Goal: Task Accomplishment & Management: Use online tool/utility

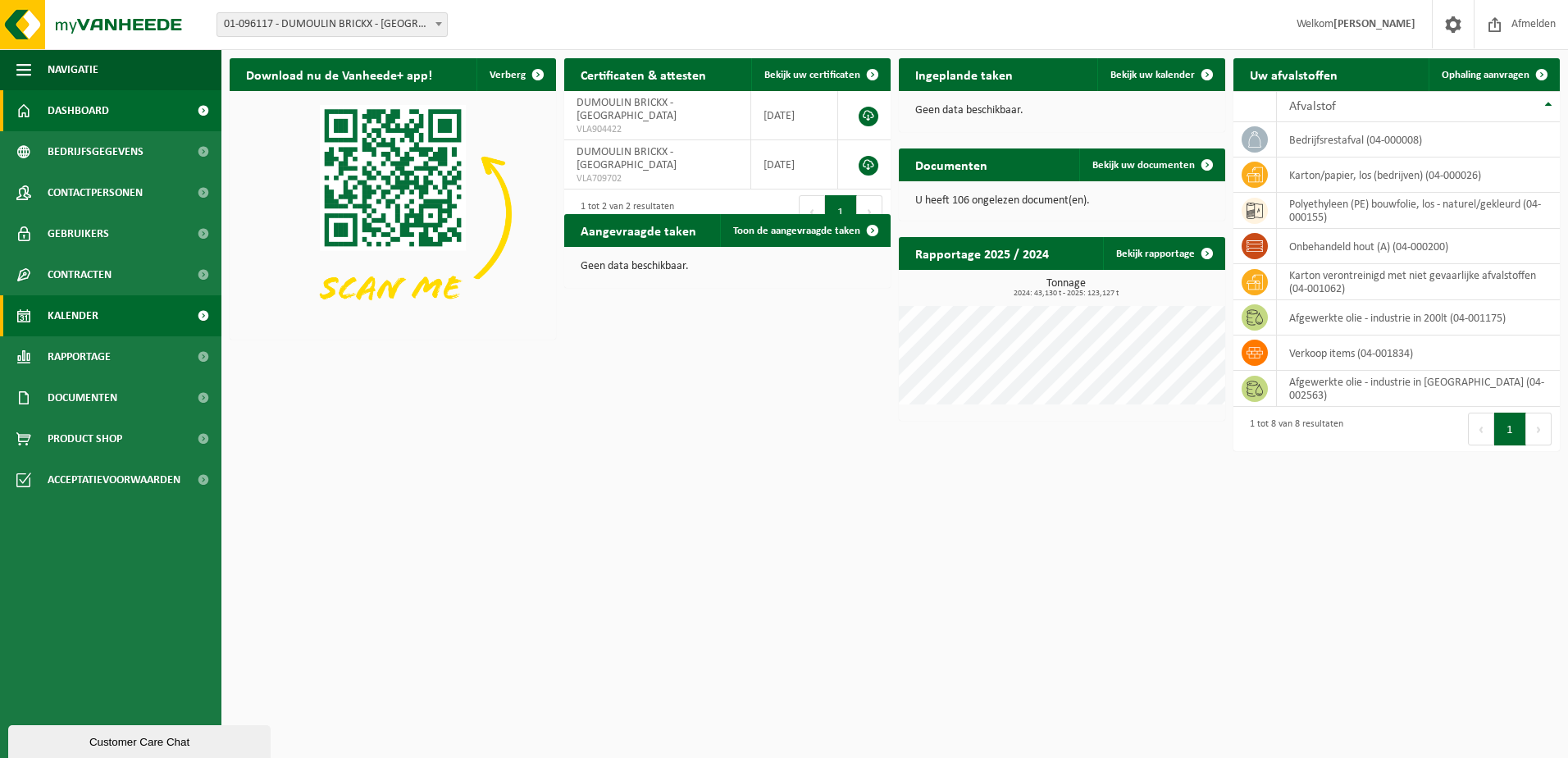
click at [128, 302] on link "Kalender" at bounding box center [110, 316] width 221 height 41
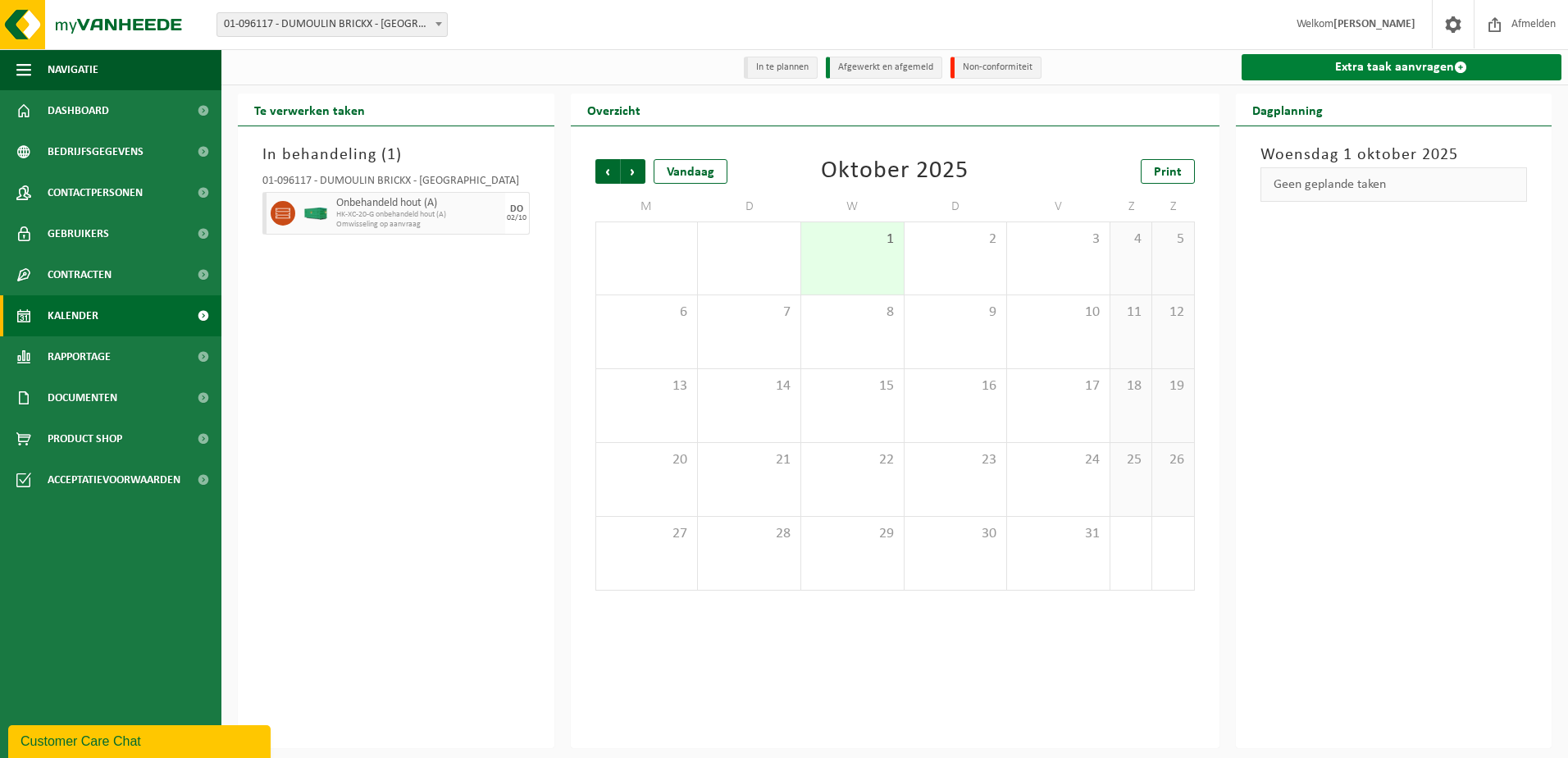
click at [1366, 63] on link "Extra taak aanvragen" at bounding box center [1401, 67] width 320 height 26
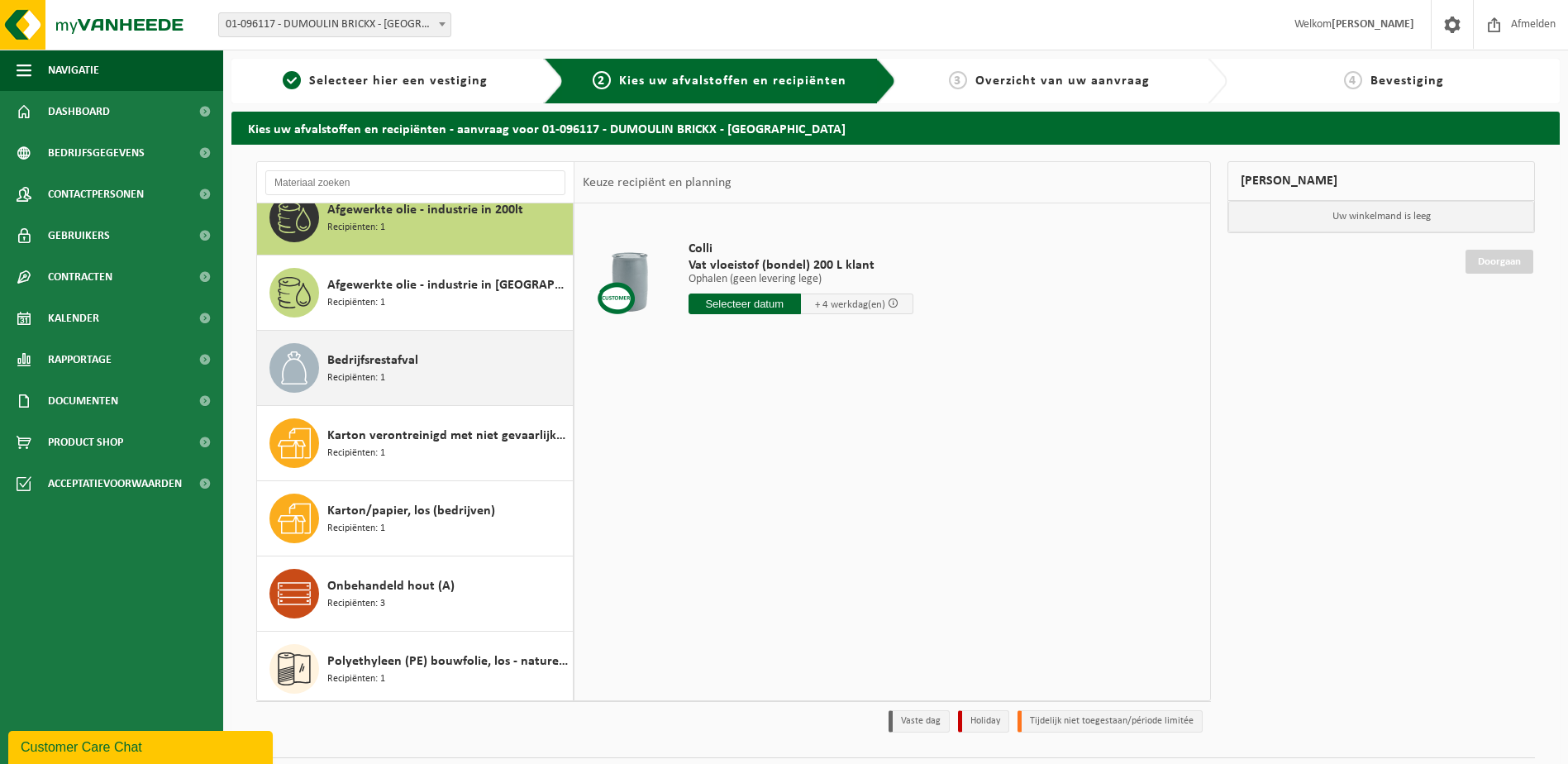
scroll to position [29, 0]
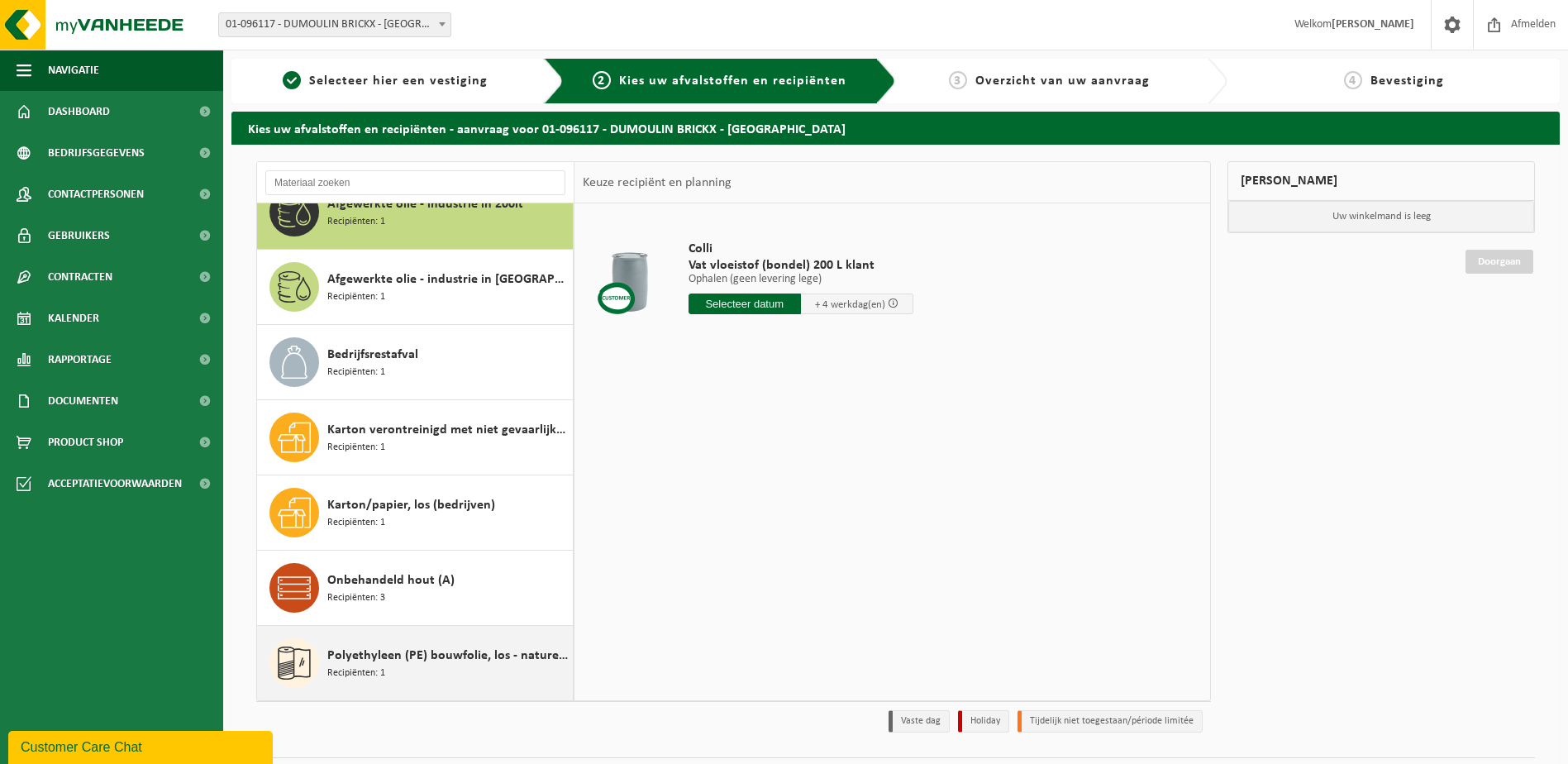
click at [457, 666] on div "Polyethyleen (PE) bouwfolie, los - naturel/gekleurd Recipiënten: 1" at bounding box center [447, 663] width 241 height 50
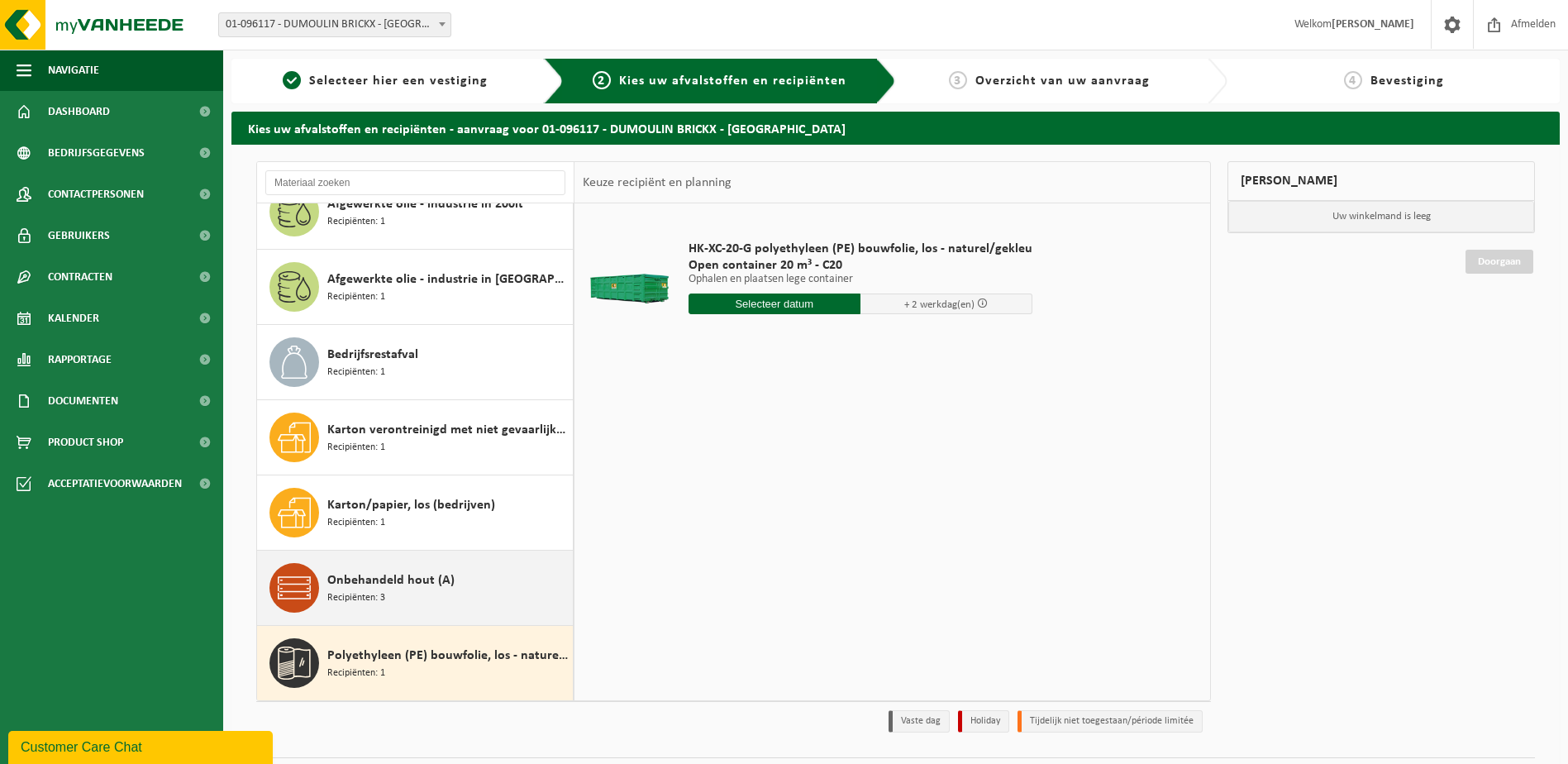
click at [461, 605] on div "Onbehandeld hout (A) Recipiënten: 3" at bounding box center [447, 588] width 241 height 50
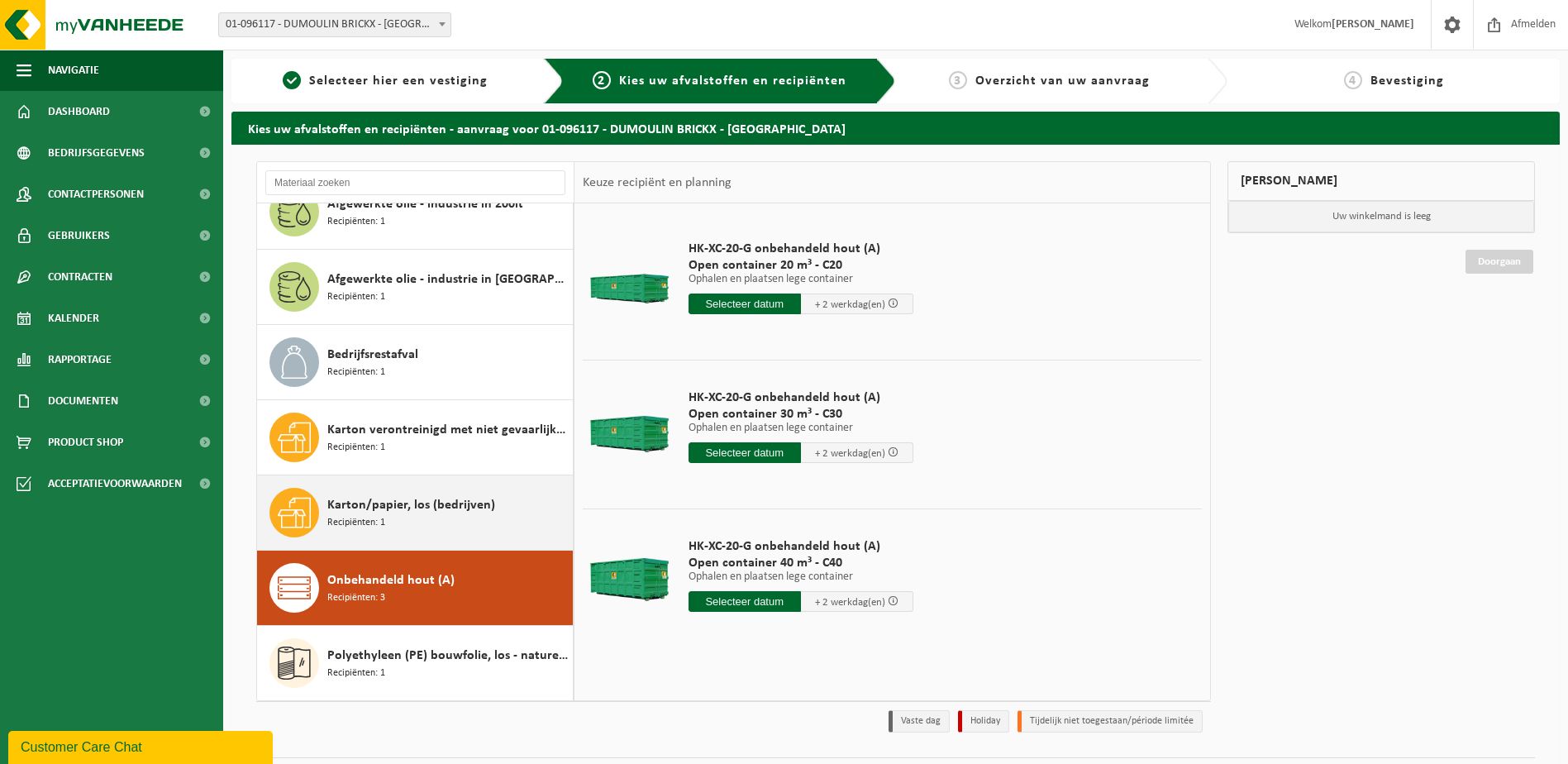
click at [480, 520] on div "Karton/papier, los (bedrijven) Recipiënten: 1" at bounding box center [447, 513] width 241 height 50
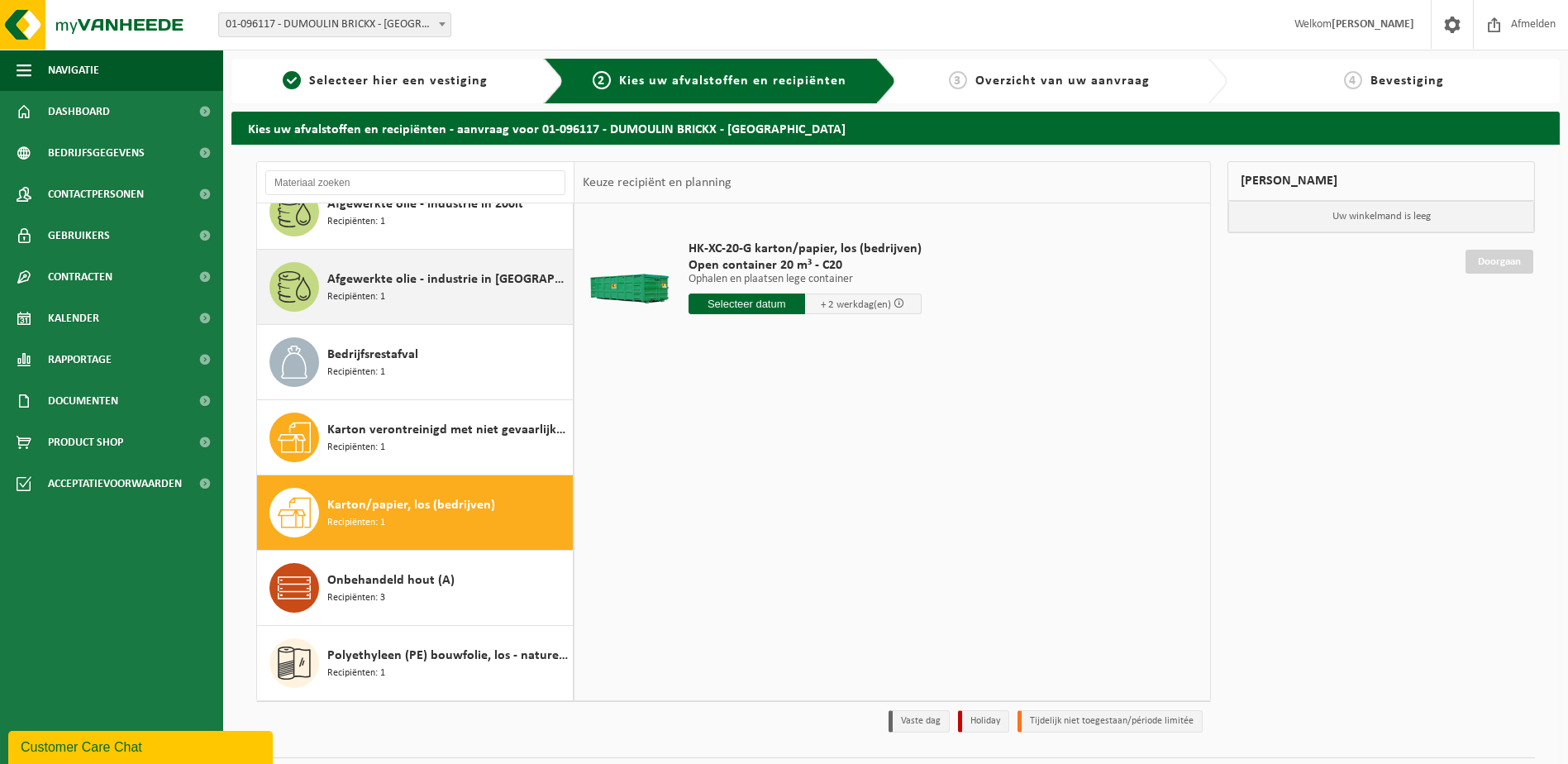
scroll to position [0, 0]
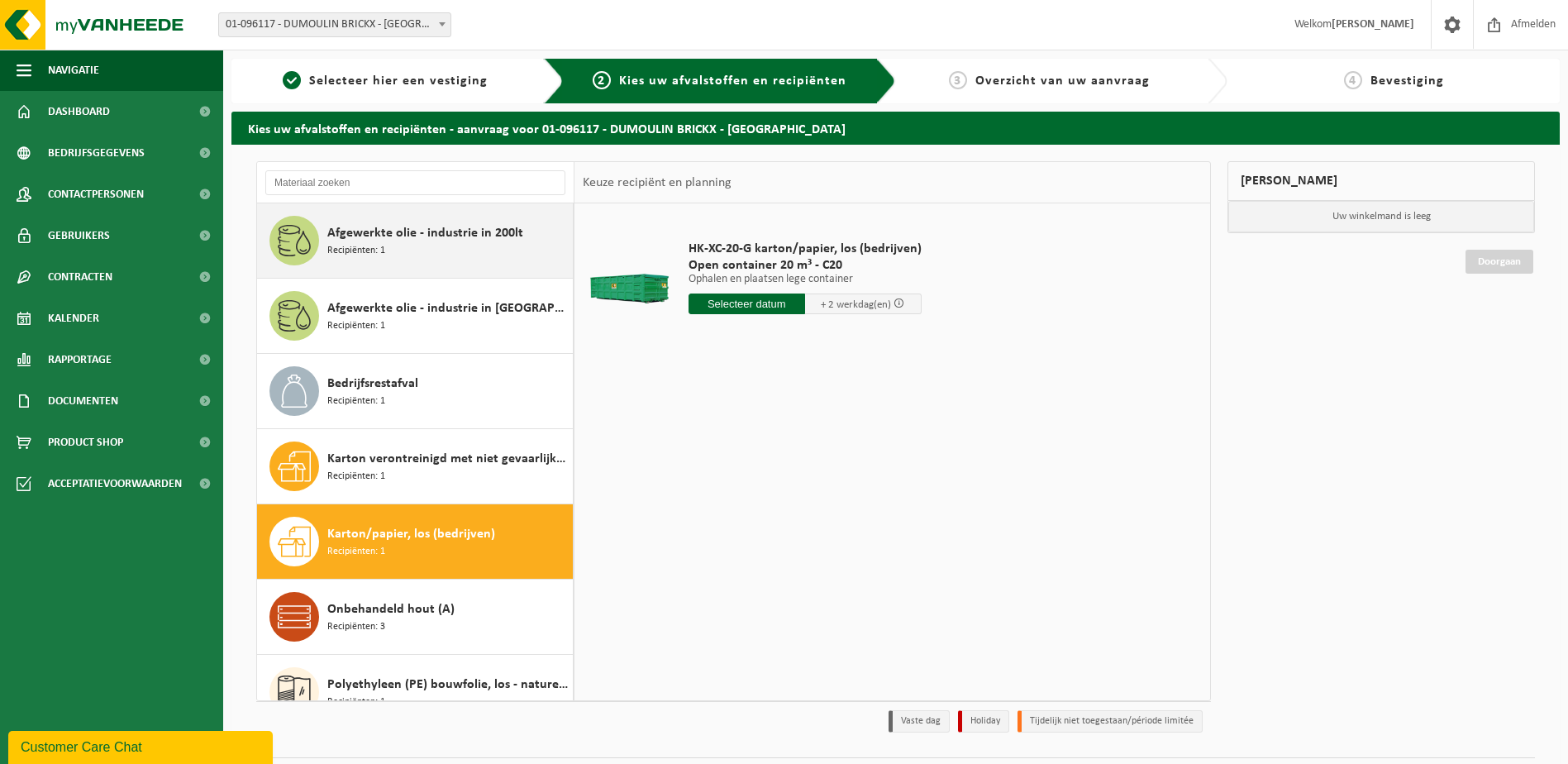
click at [461, 244] on div "Afgewerkte olie - industrie in 200lt Recipiënten: 1" at bounding box center [447, 241] width 241 height 50
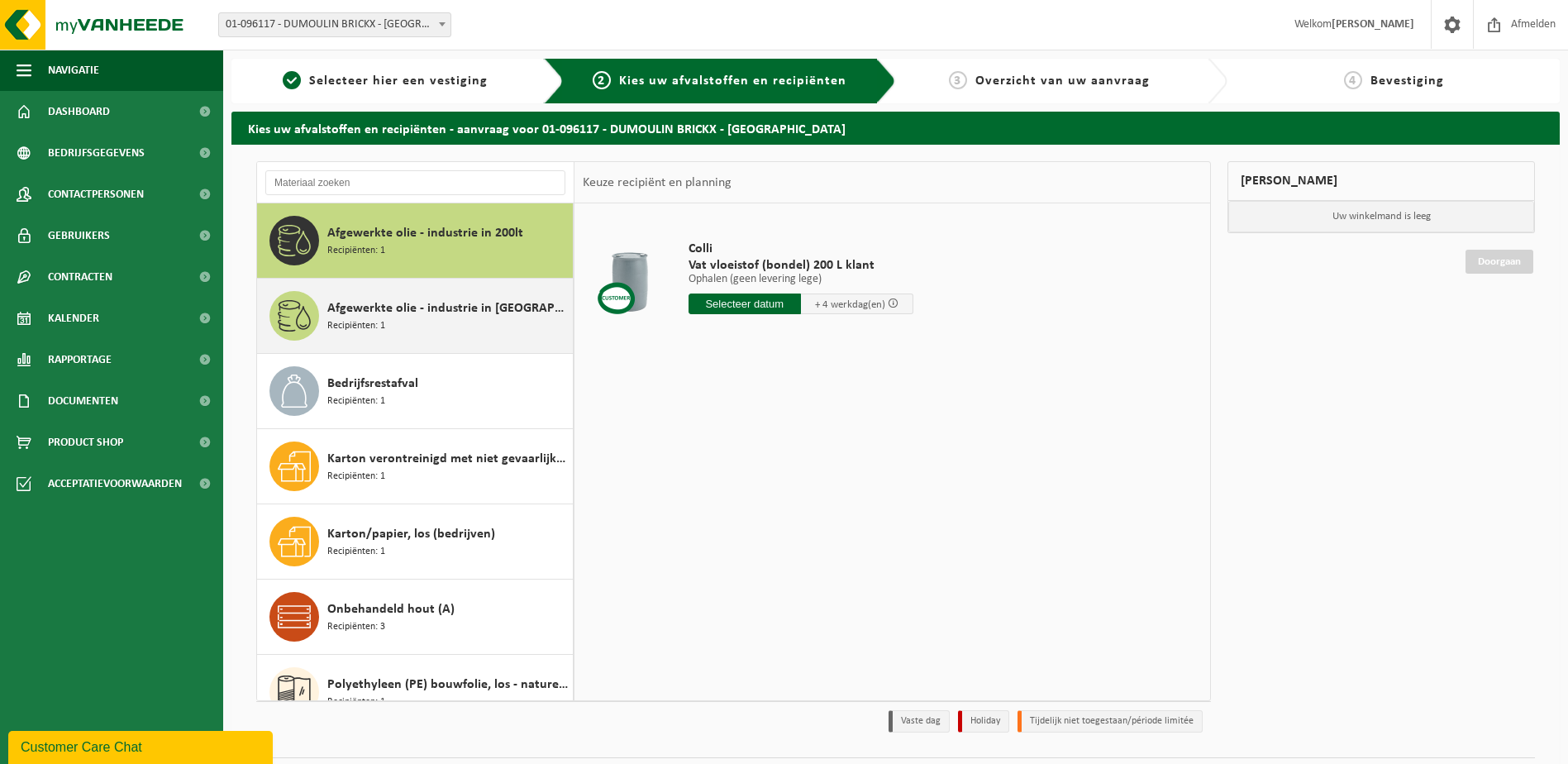
click at [459, 306] on span "Afgewerkte olie - industrie in [GEOGRAPHIC_DATA]" at bounding box center [447, 308] width 241 height 20
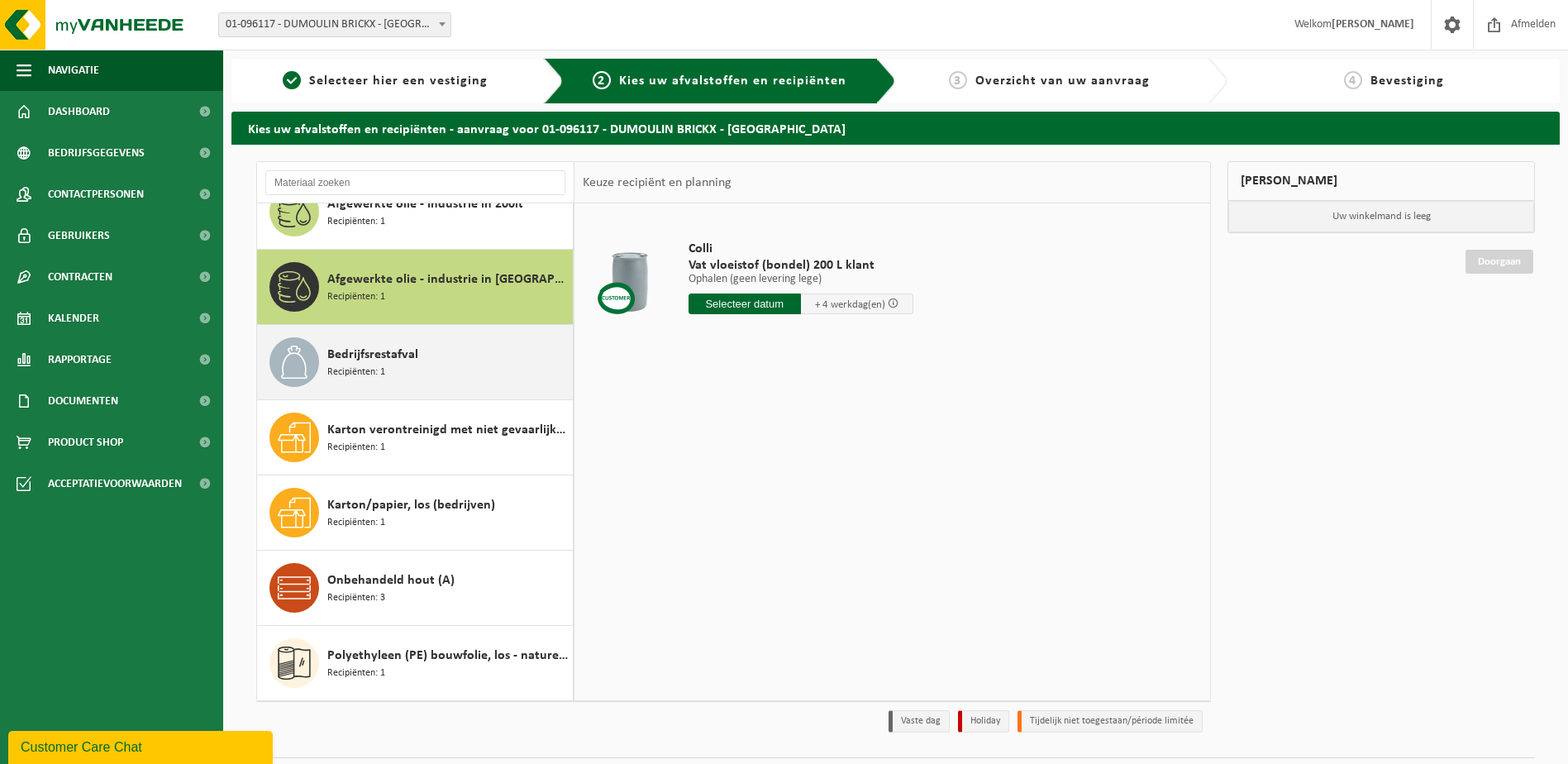
scroll to position [29, 0]
click at [464, 359] on div "Bedrijfsrestafval Recipiënten: 1" at bounding box center [447, 362] width 241 height 50
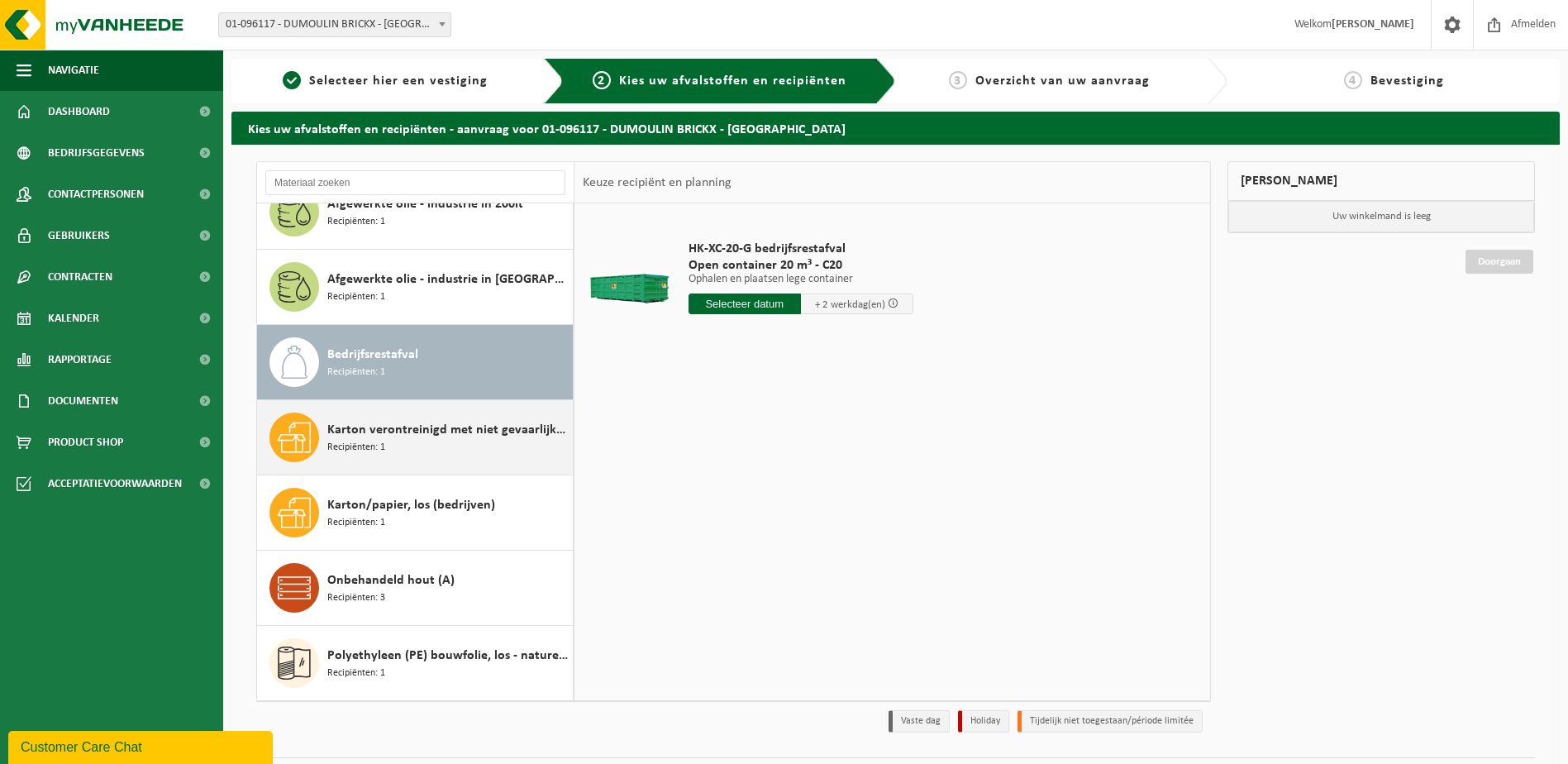
click at [471, 417] on div "Karton verontreinigd met niet gevaarlijke afvalstoffen Recipiënten: 1" at bounding box center [447, 438] width 241 height 50
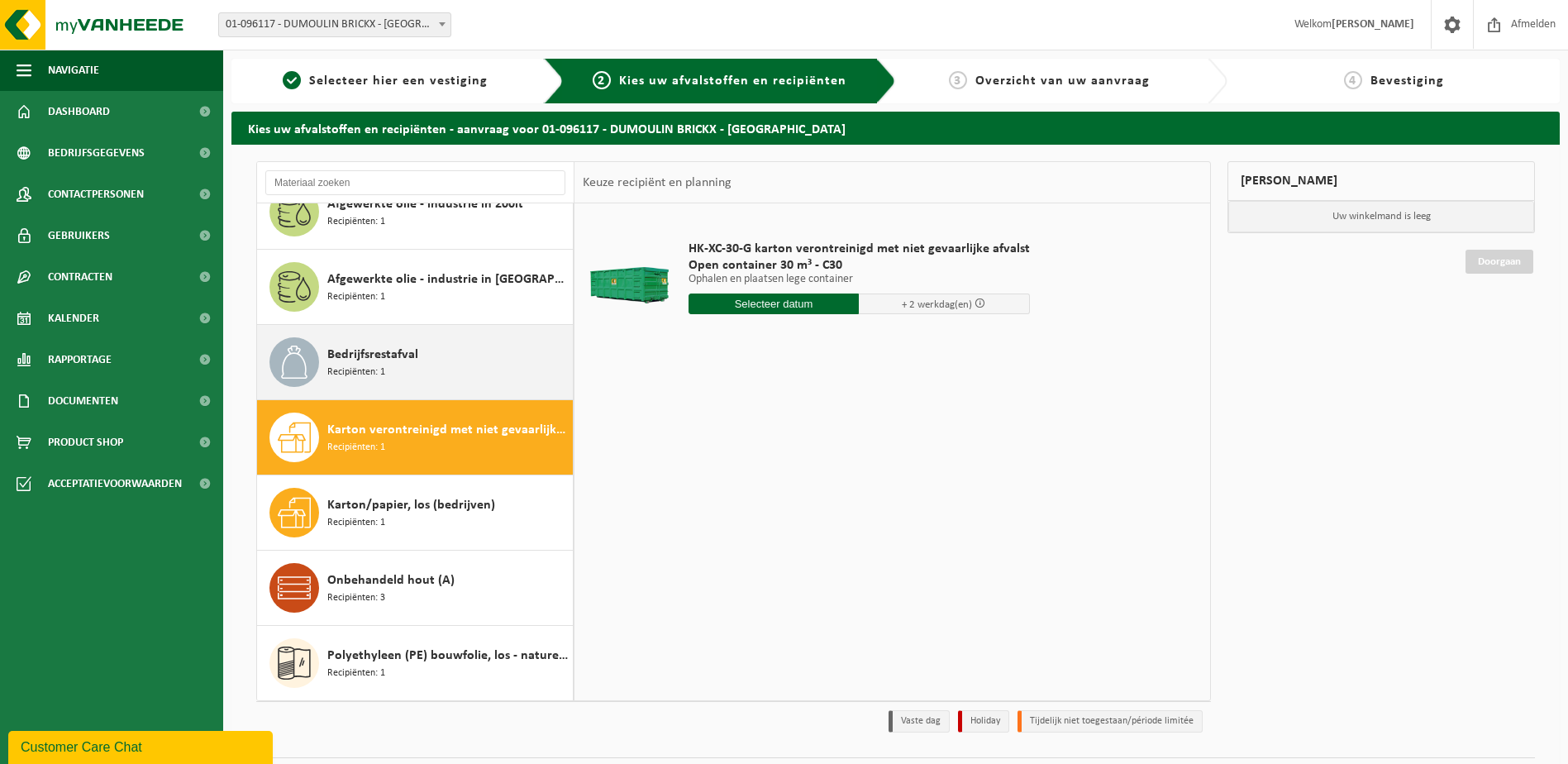
click at [484, 368] on div "Bedrijfsrestafval Recipiënten: 1" at bounding box center [447, 362] width 241 height 50
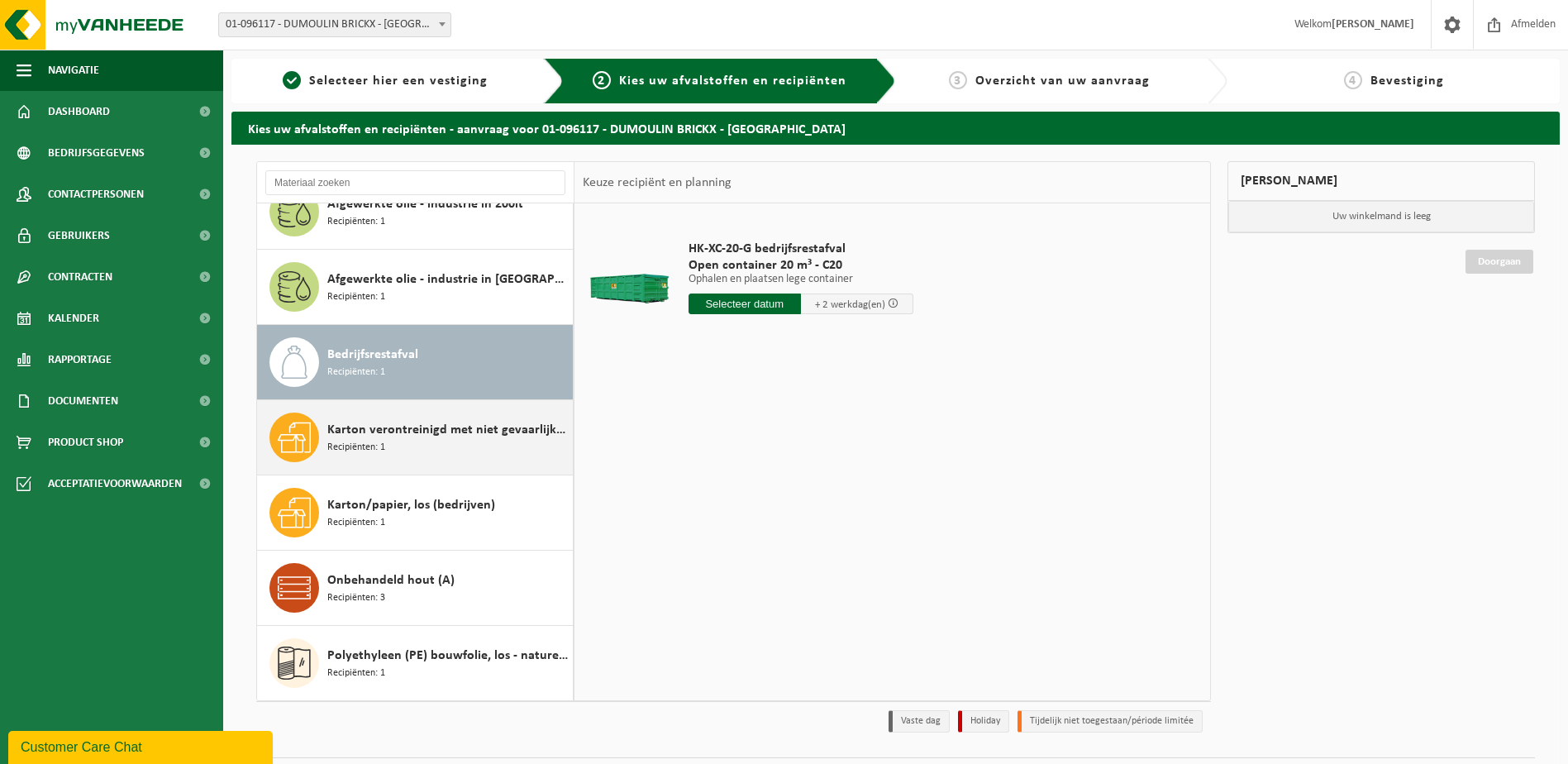
click at [484, 441] on div "Karton verontreinigd met niet gevaarlijke afvalstoffen Recipiënten: 1" at bounding box center [447, 438] width 241 height 50
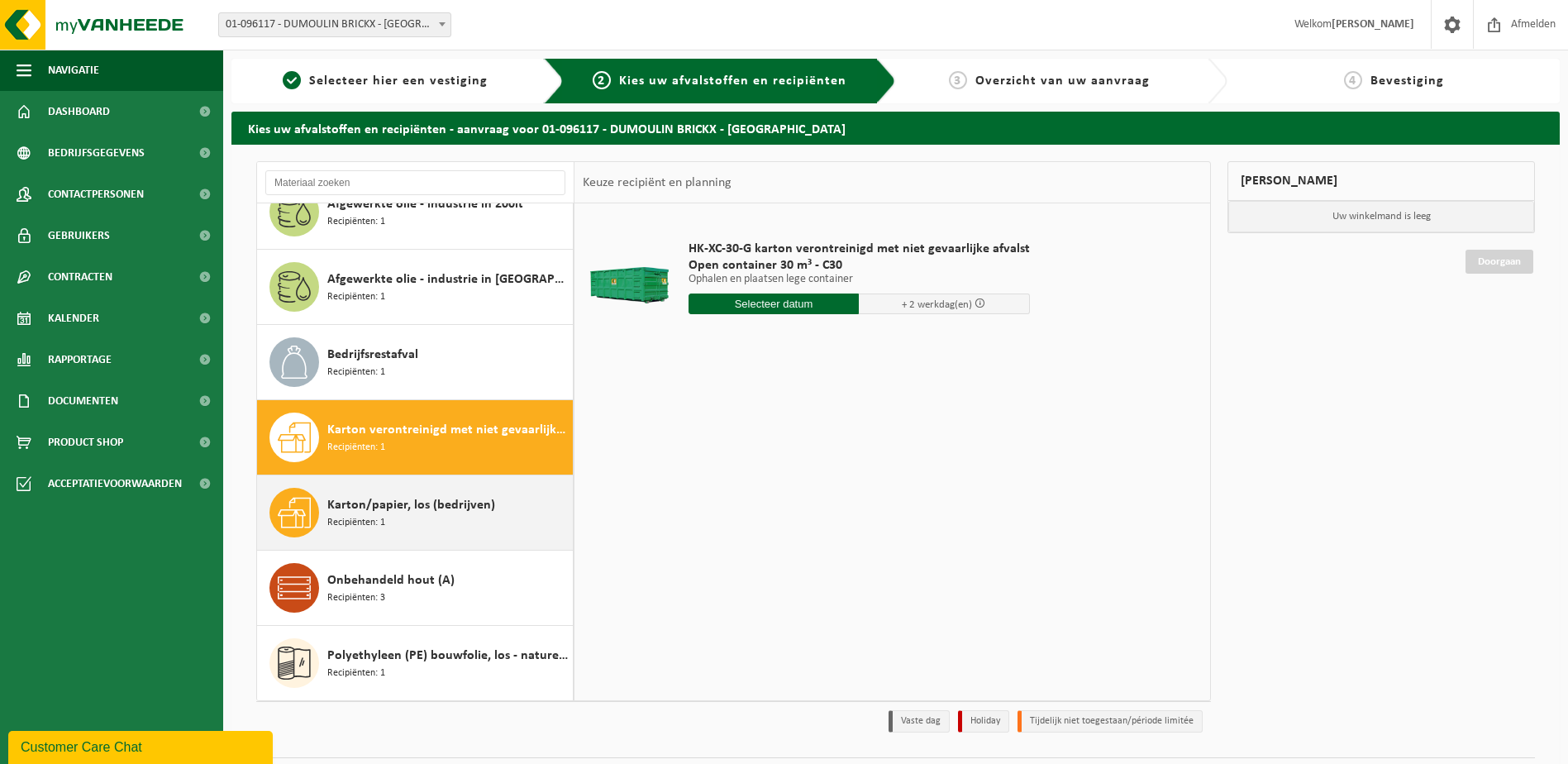
click at [473, 509] on span "Karton/papier, los (bedrijven)" at bounding box center [411, 505] width 168 height 20
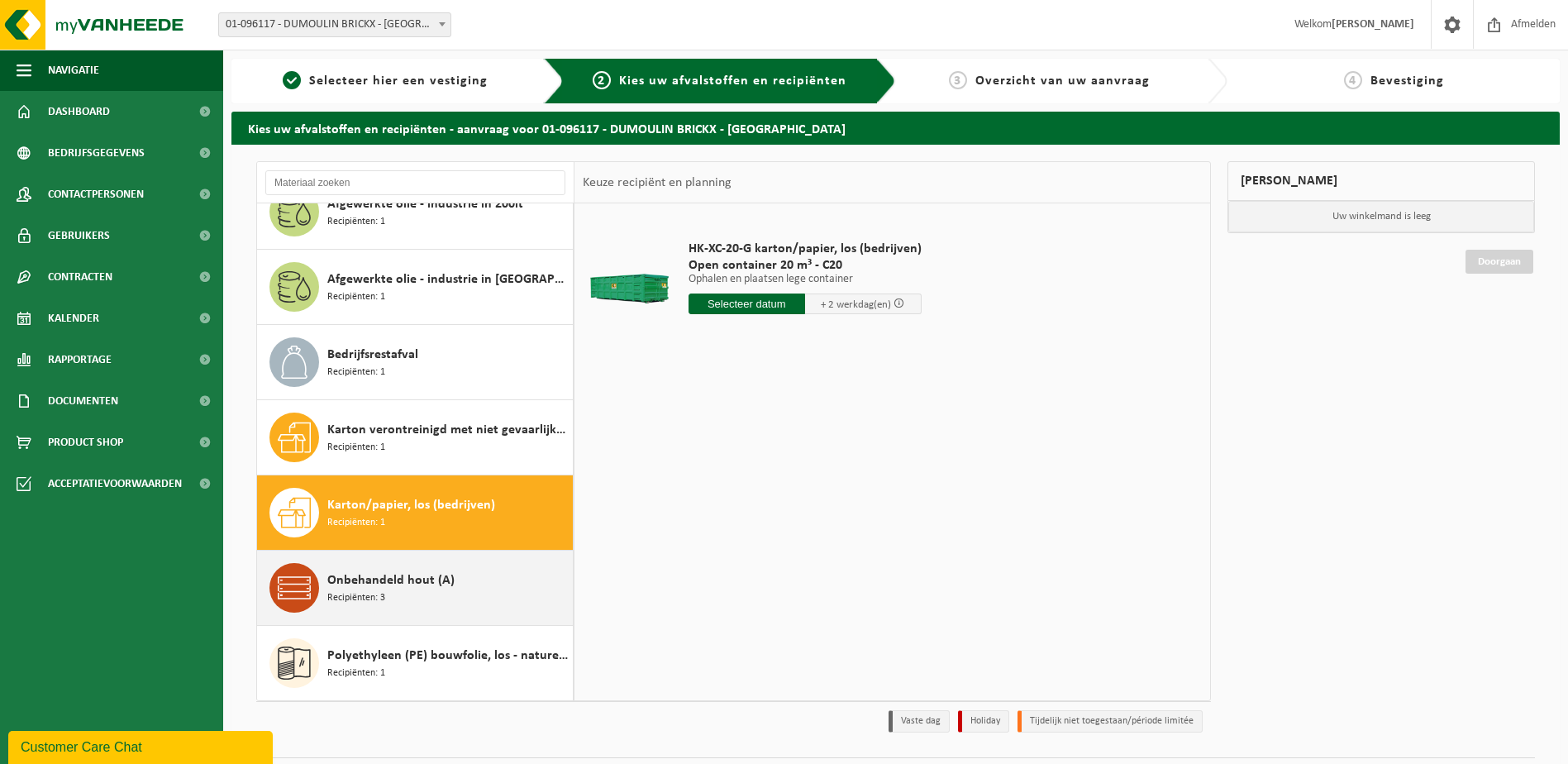
click at [480, 580] on div "Onbehandeld hout (A) Recipiënten: 3" at bounding box center [447, 588] width 241 height 50
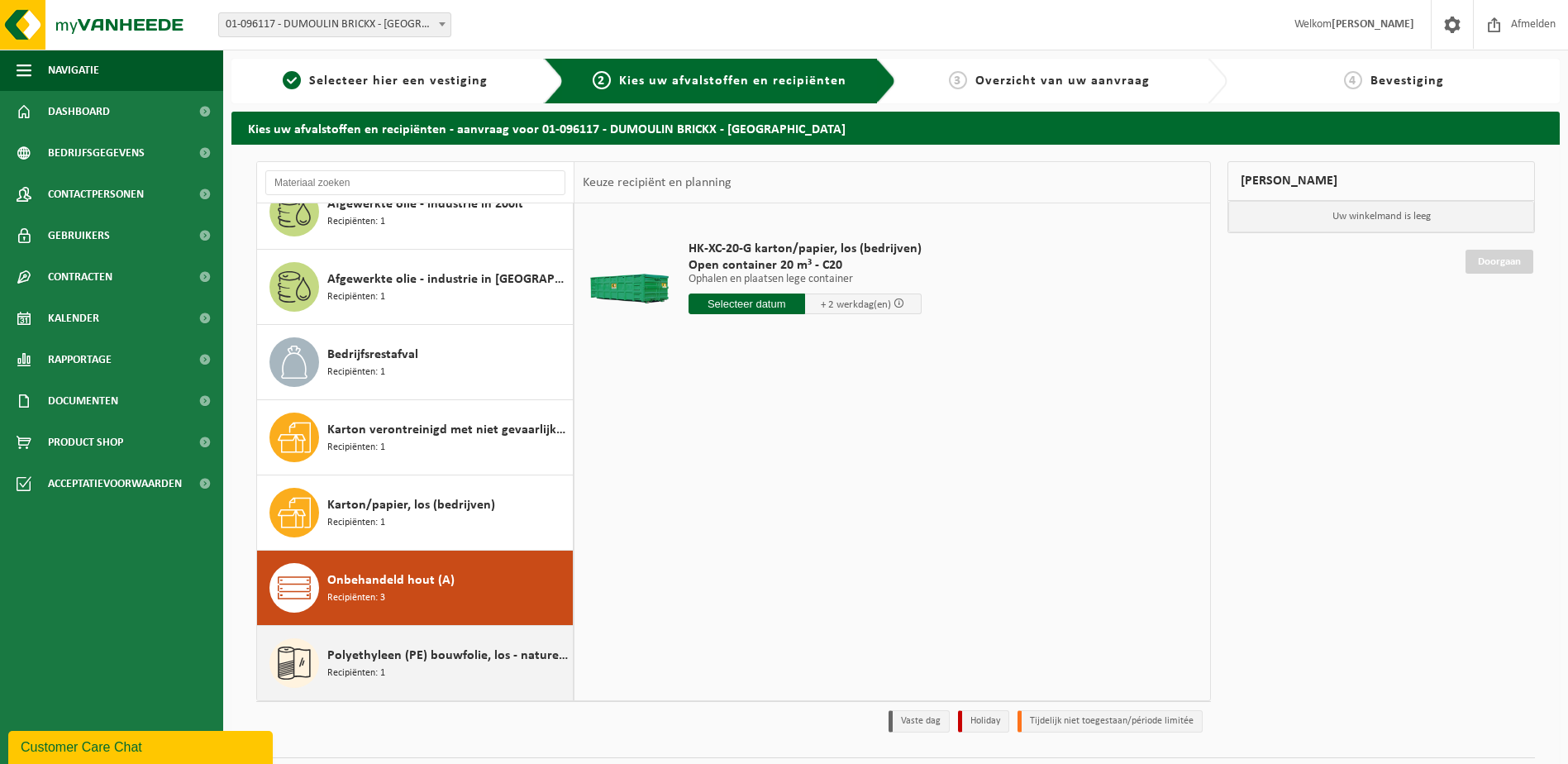
click at [441, 652] on span "Polyethyleen (PE) bouwfolie, los - naturel/gekleurd" at bounding box center [447, 656] width 241 height 20
